Goal: Task Accomplishment & Management: Manage account settings

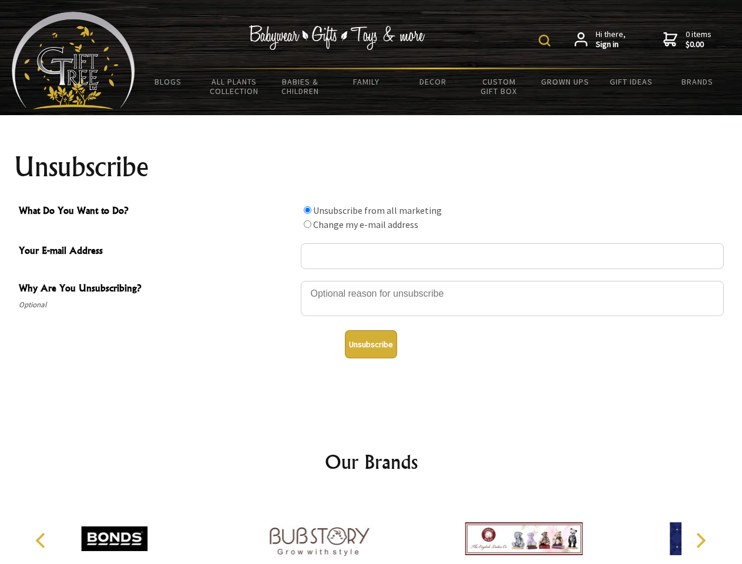
click at [546, 41] on img at bounding box center [545, 41] width 12 height 12
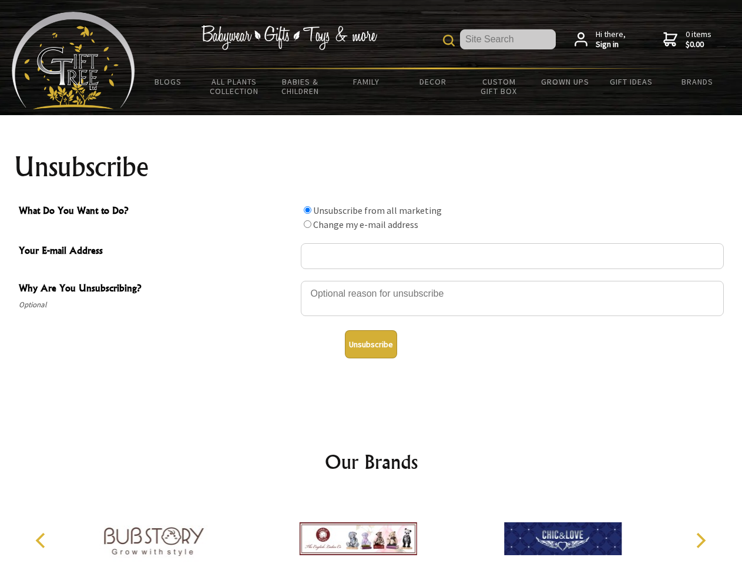
click at [371, 280] on div at bounding box center [512, 300] width 423 height 41
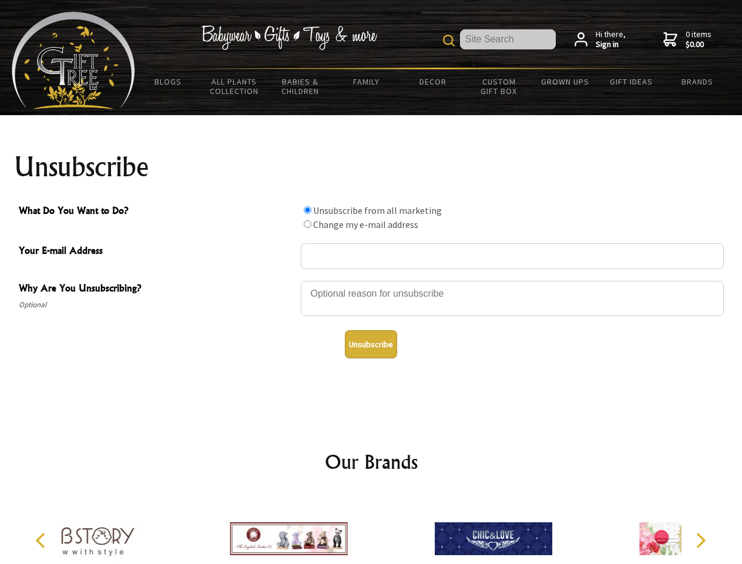
click at [307, 210] on input "What Do You Want to Do?" at bounding box center [308, 210] width 8 height 8
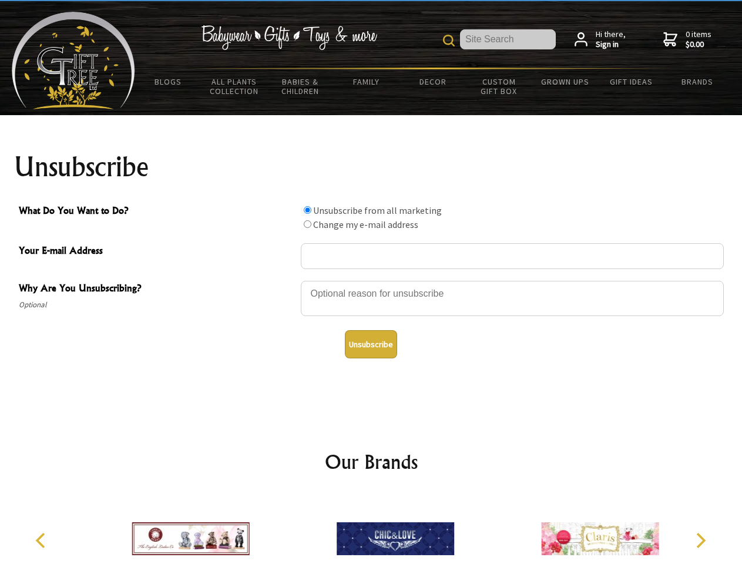
click at [307, 224] on input "What Do You Want to Do?" at bounding box center [308, 224] width 8 height 8
radio input "true"
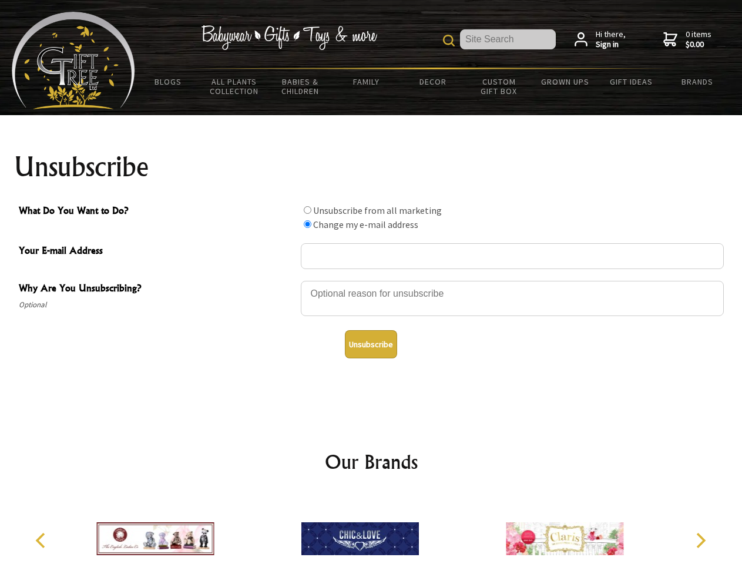
click at [371, 344] on button "Unsubscribe" at bounding box center [371, 344] width 52 height 28
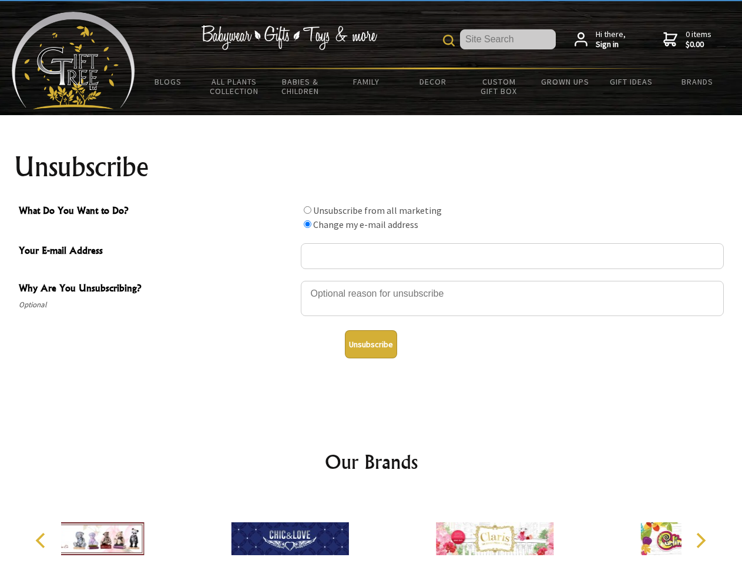
click at [371, 529] on div at bounding box center [289, 541] width 204 height 92
click at [42, 541] on icon "Previous" at bounding box center [41, 540] width 15 height 15
click at [700, 541] on icon "Next" at bounding box center [699, 540] width 15 height 15
